Goal: Transaction & Acquisition: Purchase product/service

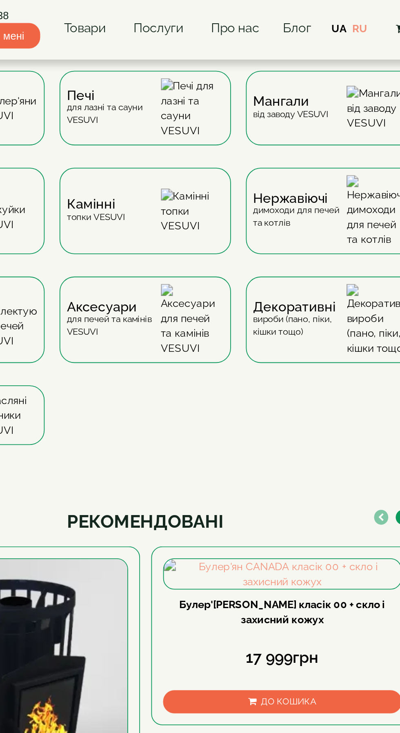
click at [290, 60] on div "Мангали від заводу VESUVI" at bounding box center [279, 58] width 41 height 13
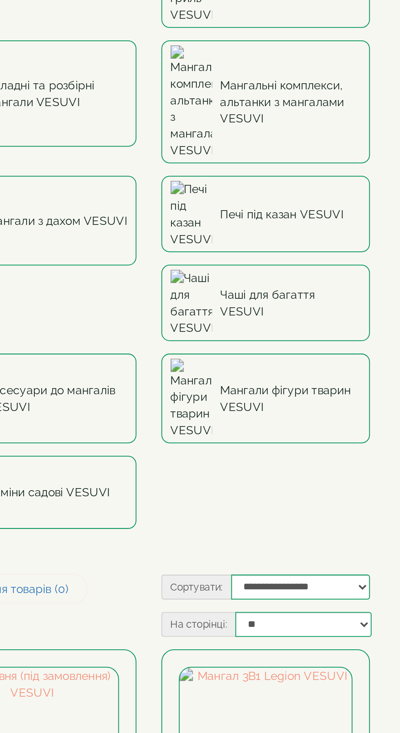
click at [232, 347] on link "Аксесуари до мангалів VESUVI" at bounding box center [181, 369] width 102 height 44
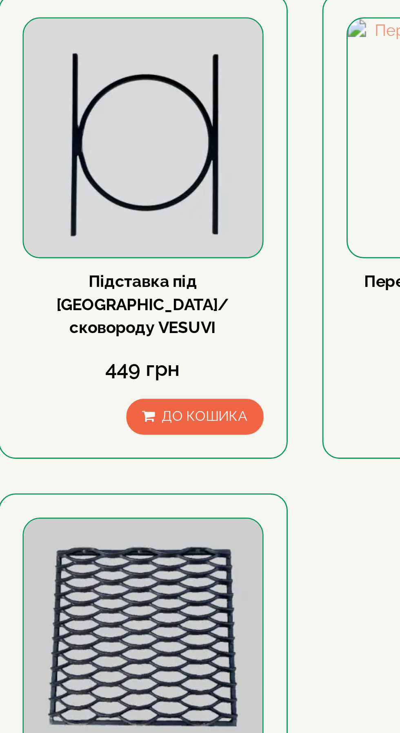
scroll to position [872, 0]
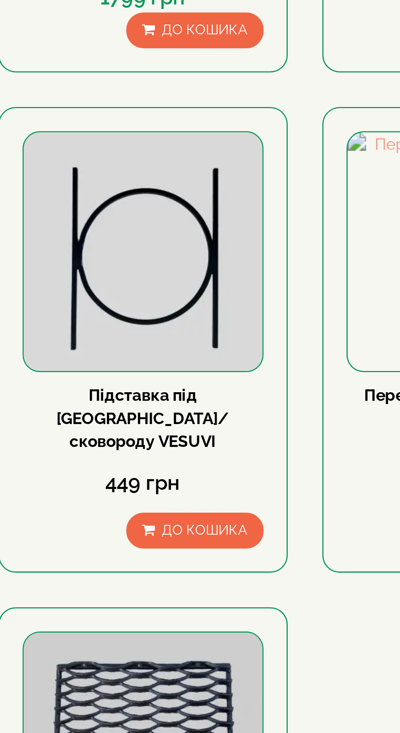
click at [190, 410] on img at bounding box center [181, 411] width 84 height 84
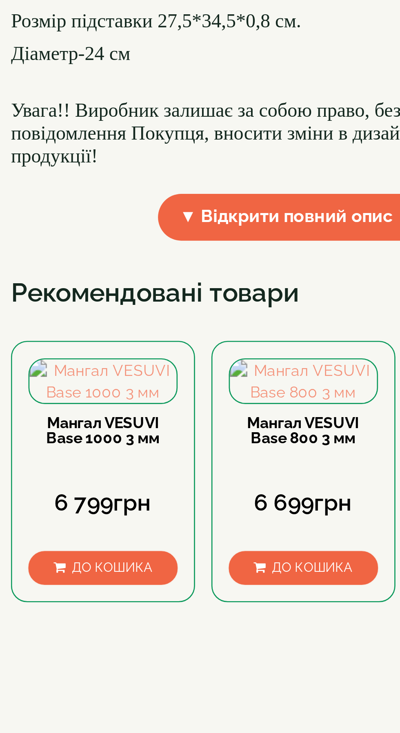
click at [176, 419] on span "▼ Відкрити повний опис ▼" at bounding box center [160, 410] width 104 height 18
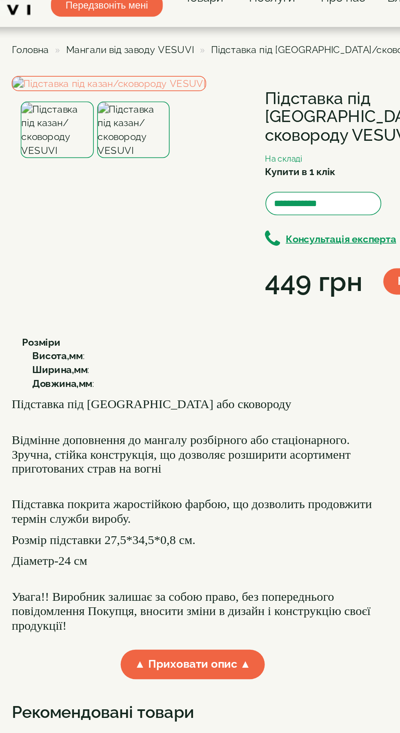
click at [133, 110] on img at bounding box center [125, 93] width 43 height 33
